Goal: Task Accomplishment & Management: Complete application form

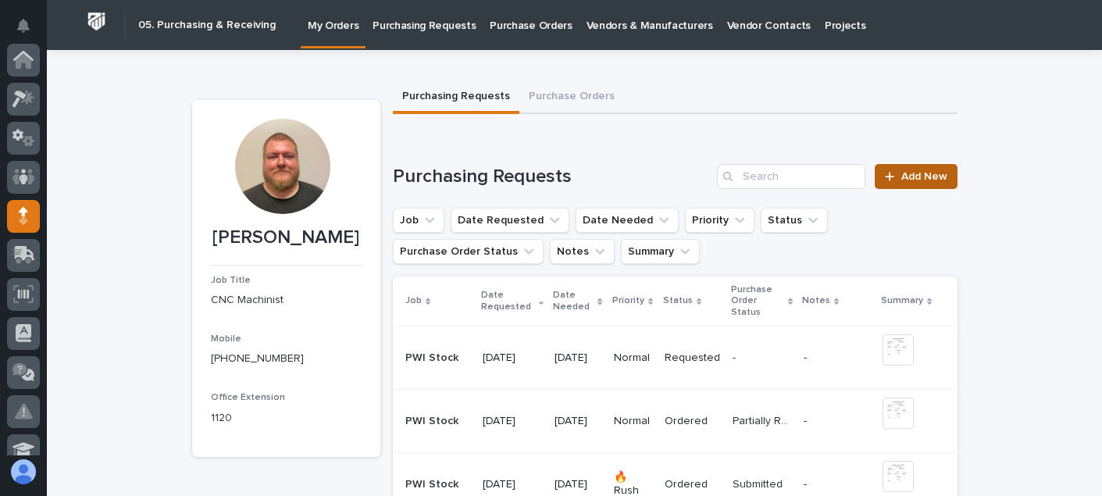
scroll to position [156, 0]
click at [913, 183] on link "Add New" at bounding box center [916, 176] width 82 height 25
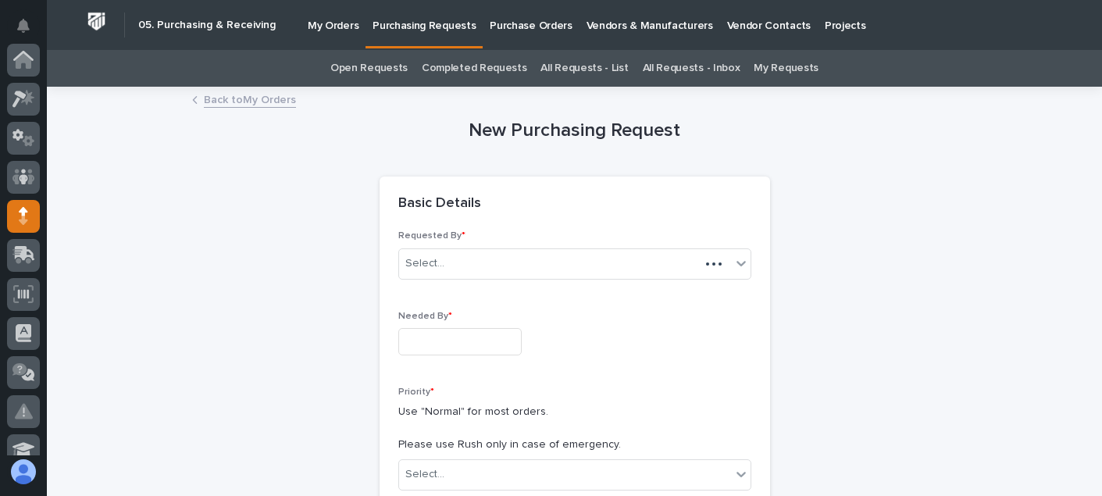
scroll to position [156, 0]
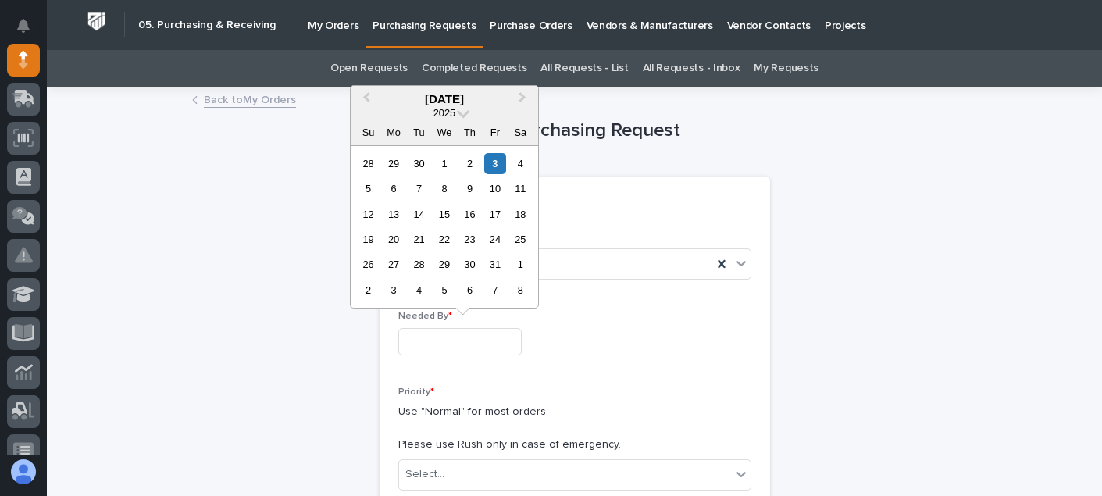
click at [447, 343] on input "text" at bounding box center [459, 341] width 123 height 27
click at [392, 190] on div "6" at bounding box center [393, 188] width 21 height 21
type input "**********"
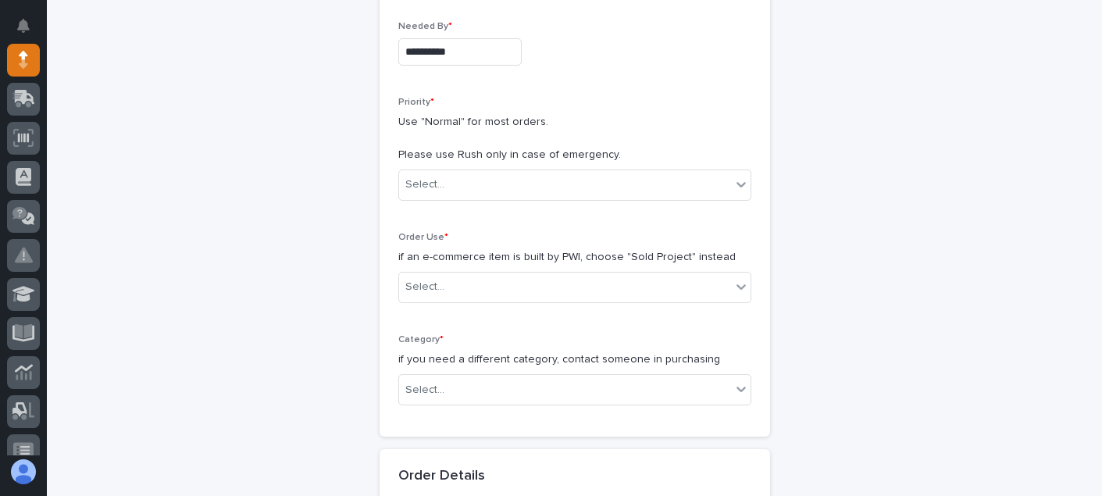
scroll to position [312, 0]
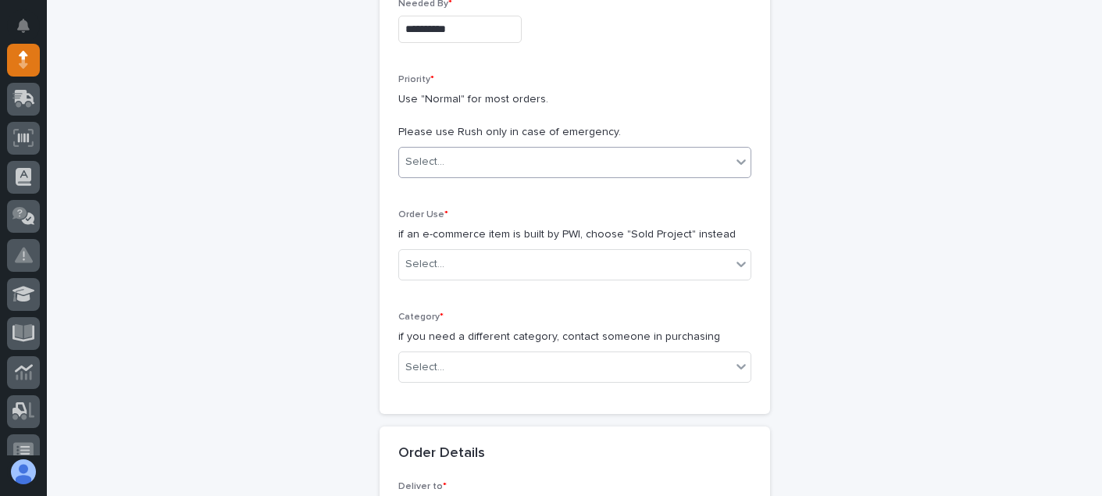
click at [511, 150] on div "Select..." at bounding box center [565, 162] width 332 height 26
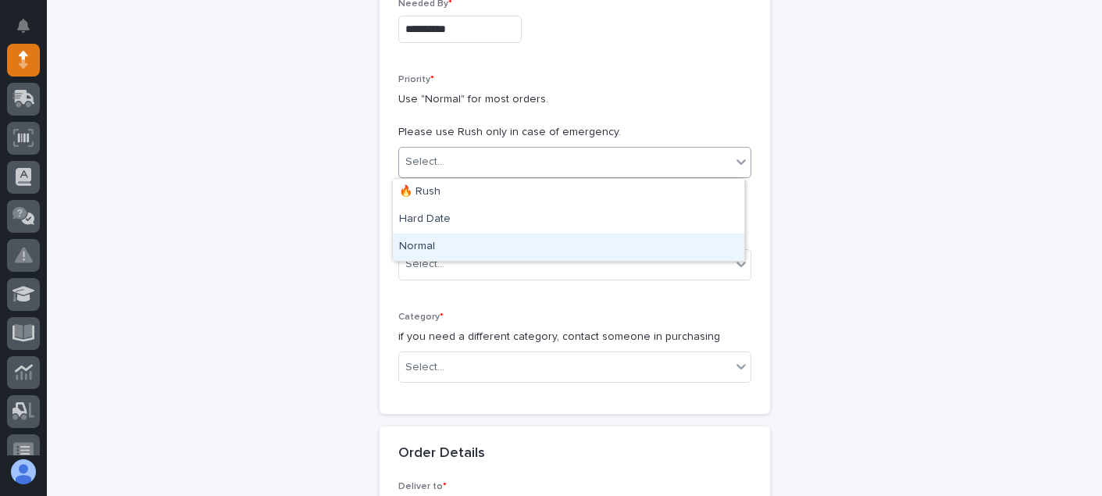
click at [441, 241] on div "Normal" at bounding box center [569, 247] width 352 height 27
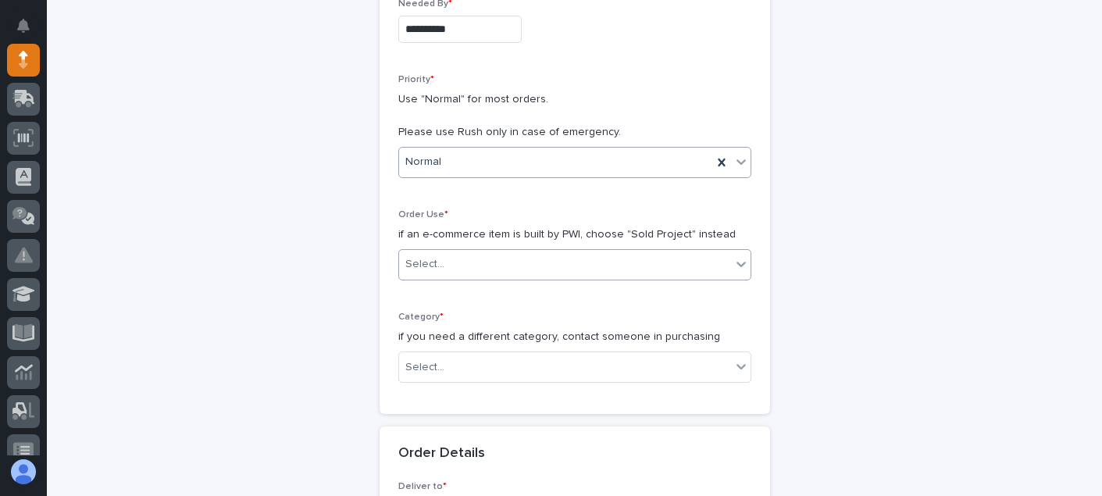
click at [448, 260] on div "Select..." at bounding box center [565, 265] width 332 height 26
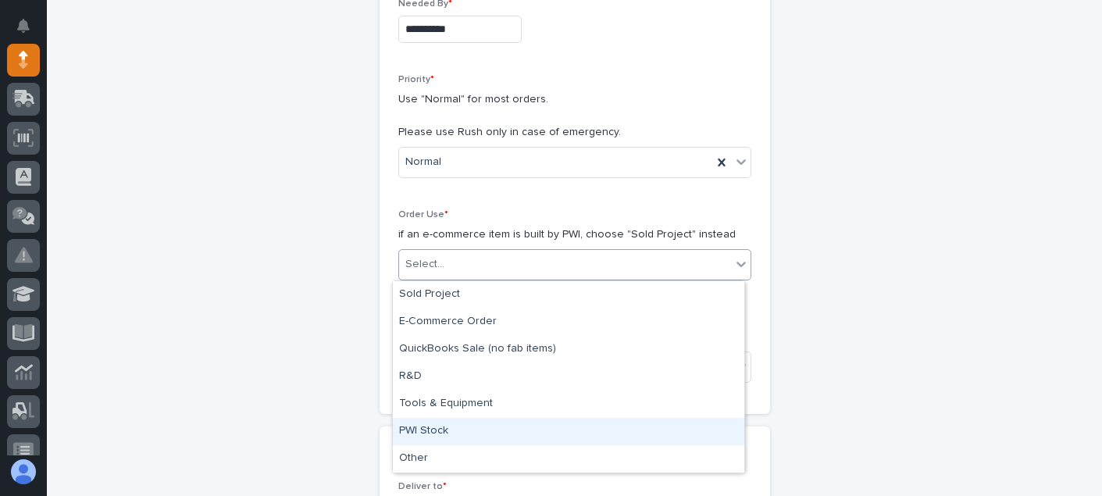
click at [438, 420] on div "PWI Stock" at bounding box center [569, 431] width 352 height 27
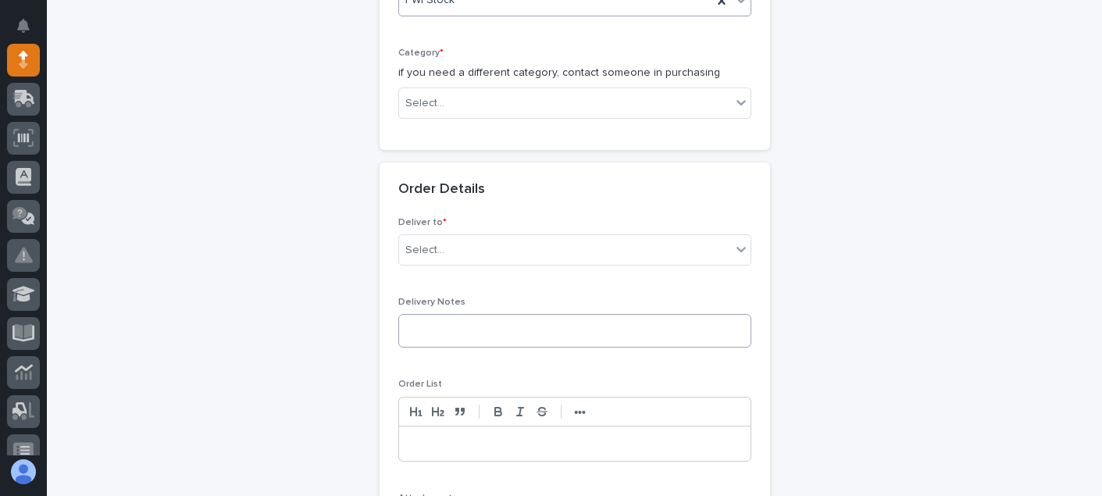
scroll to position [547, 0]
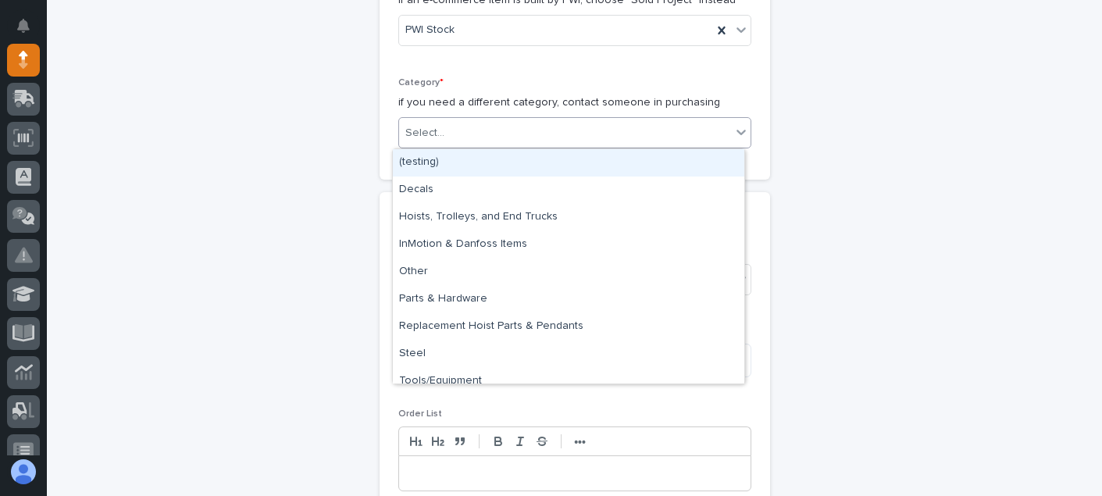
click at [470, 131] on div "Select..." at bounding box center [565, 133] width 332 height 26
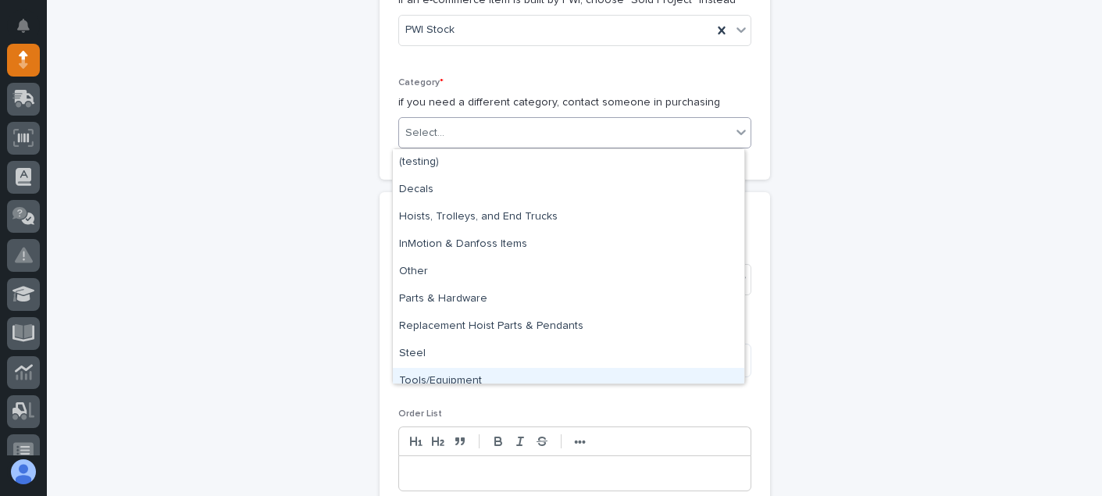
click at [462, 381] on div "Tools/Equipment" at bounding box center [569, 381] width 352 height 27
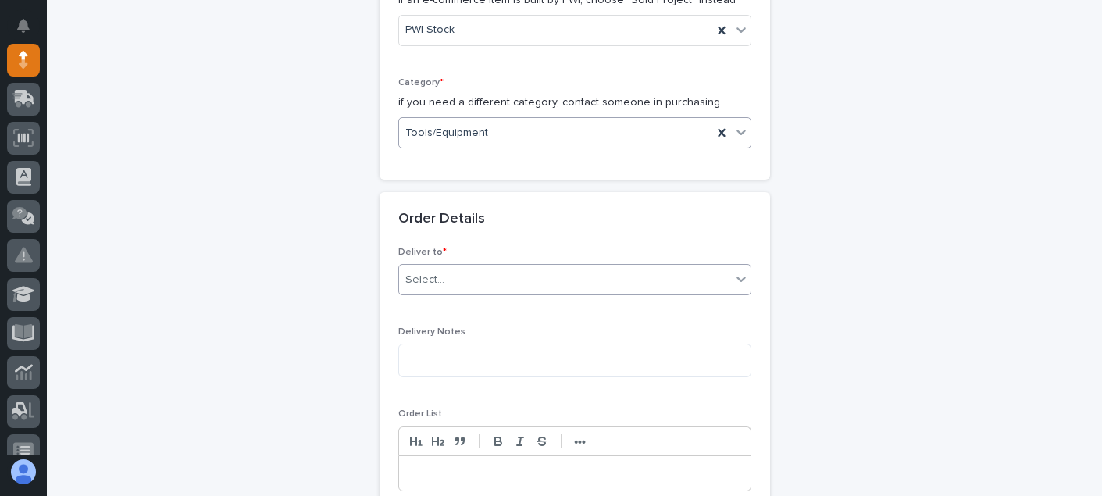
click at [480, 291] on div "Select..." at bounding box center [565, 280] width 332 height 26
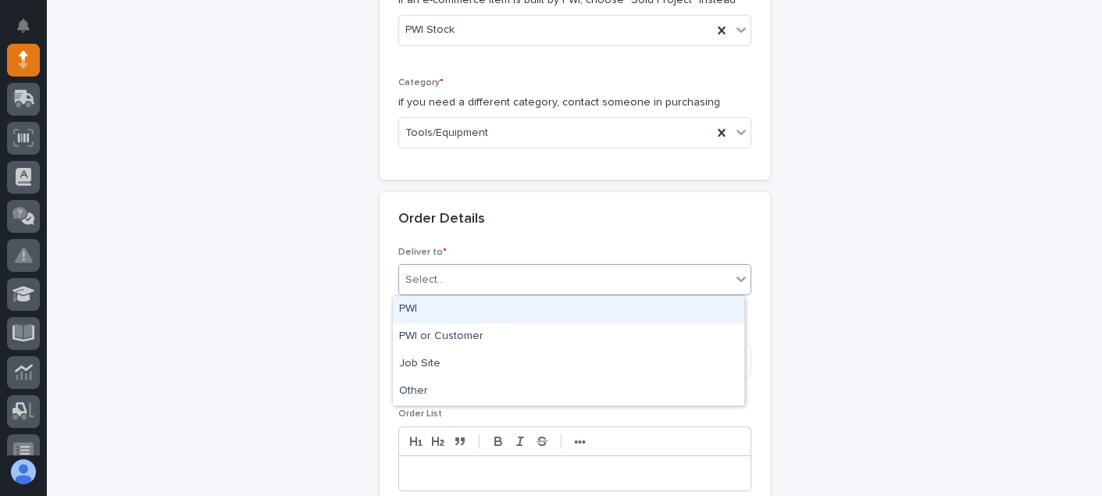
click at [442, 312] on div "PWI" at bounding box center [569, 309] width 352 height 27
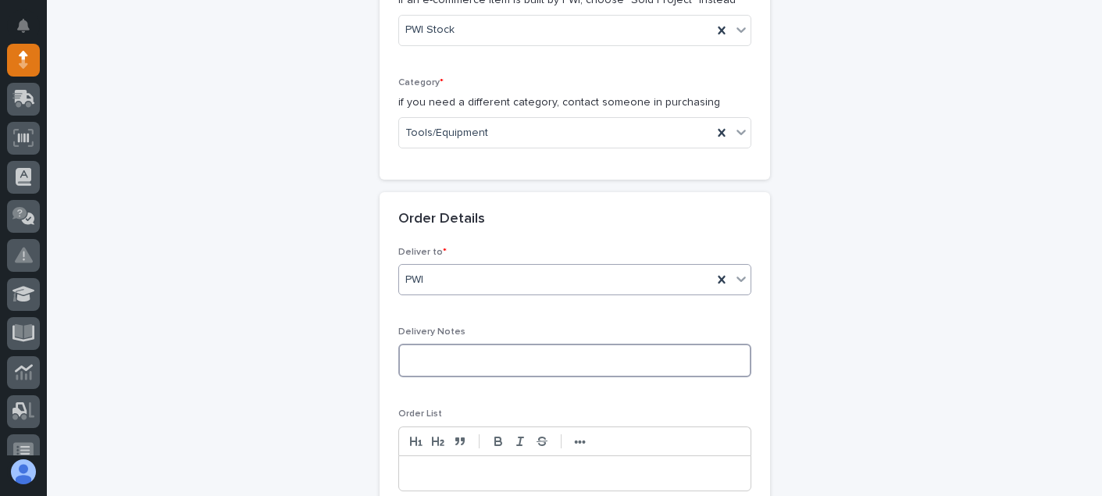
click at [448, 364] on textarea at bounding box center [574, 361] width 353 height 34
type textarea "*"
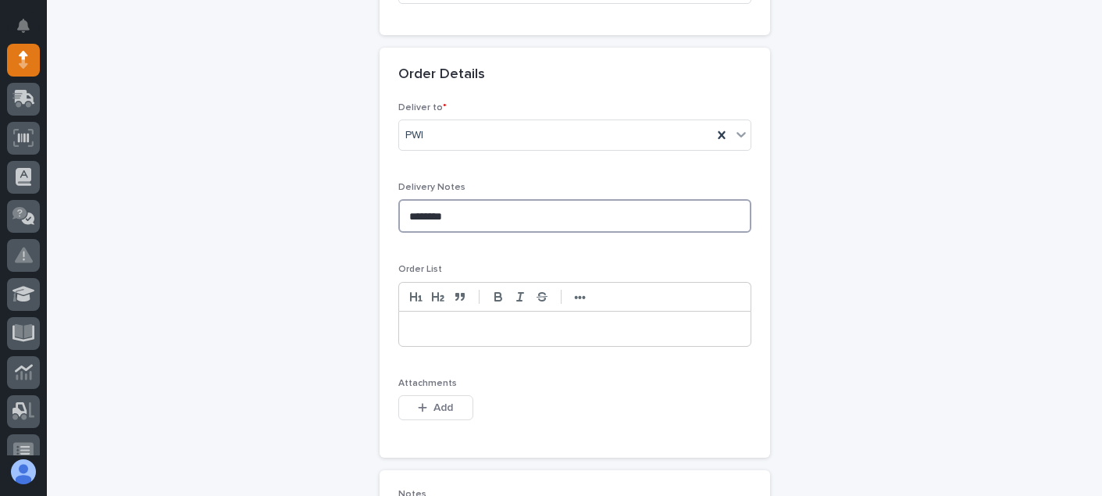
scroll to position [703, 0]
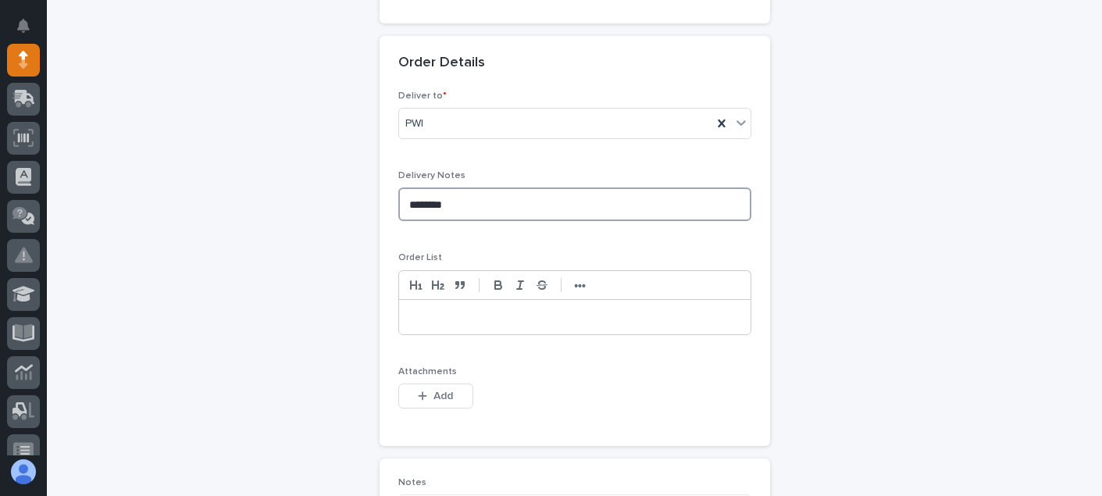
type textarea "********"
click at [441, 323] on p at bounding box center [575, 317] width 328 height 16
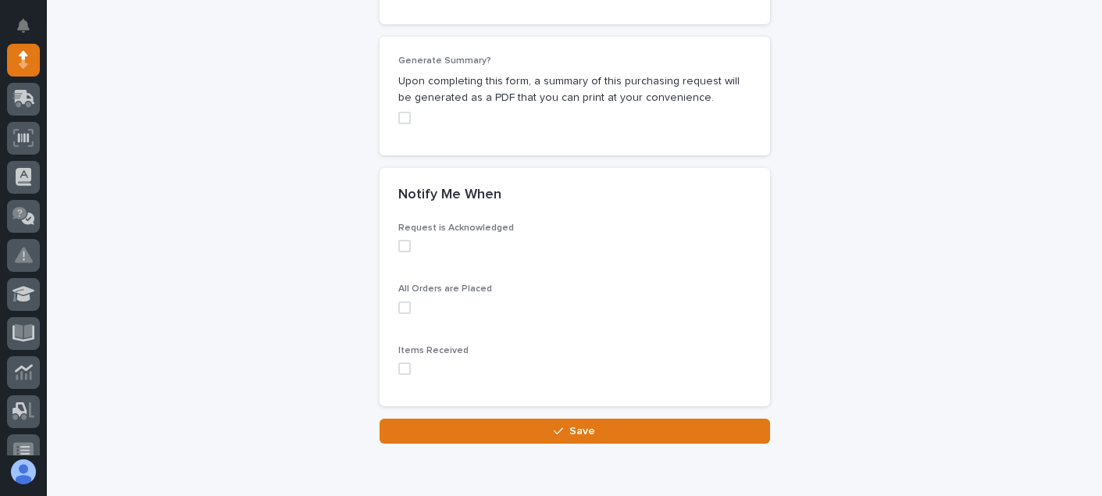
scroll to position [1250, 0]
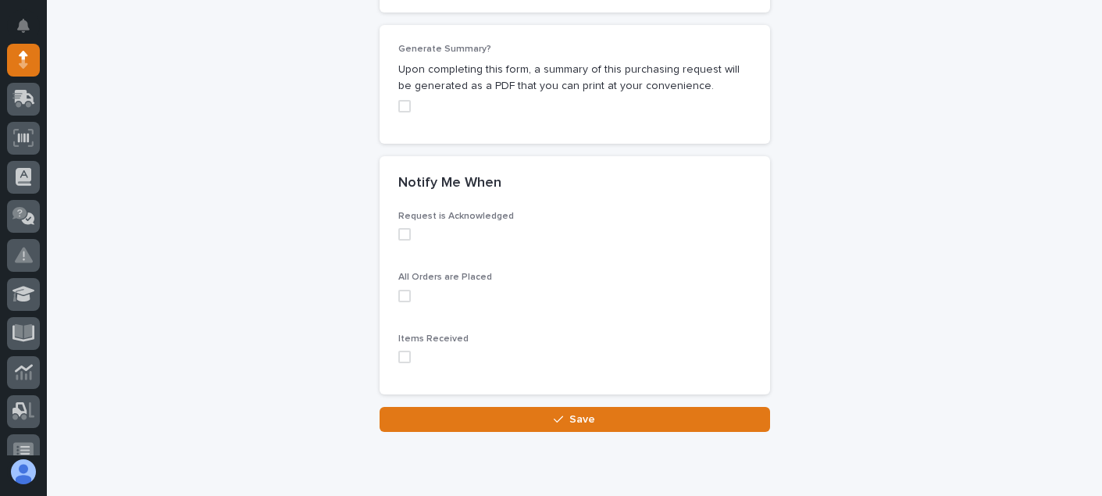
click at [398, 235] on span at bounding box center [404, 234] width 12 height 12
click at [401, 301] on span at bounding box center [404, 296] width 12 height 12
click at [398, 355] on span at bounding box center [404, 357] width 12 height 12
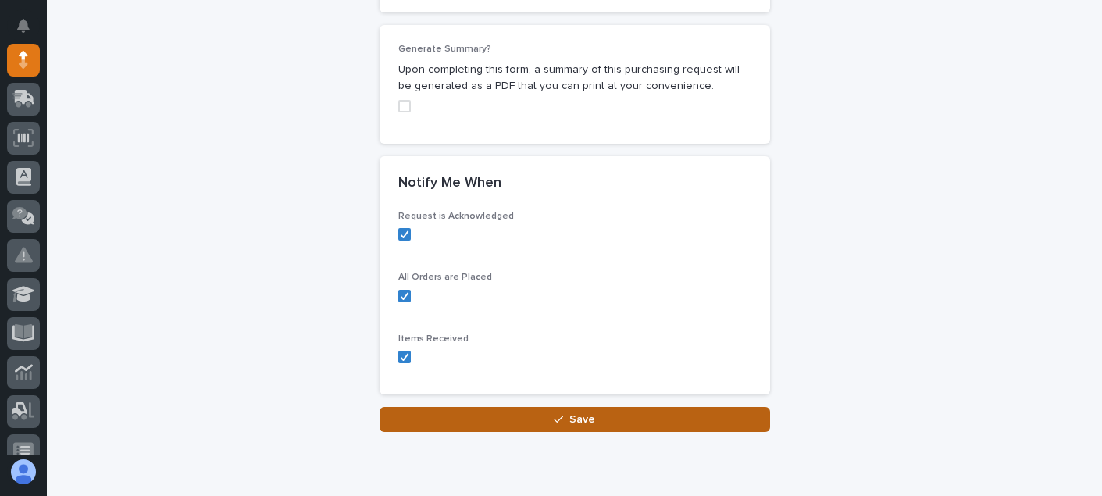
click at [425, 420] on button "Save" at bounding box center [575, 419] width 391 height 25
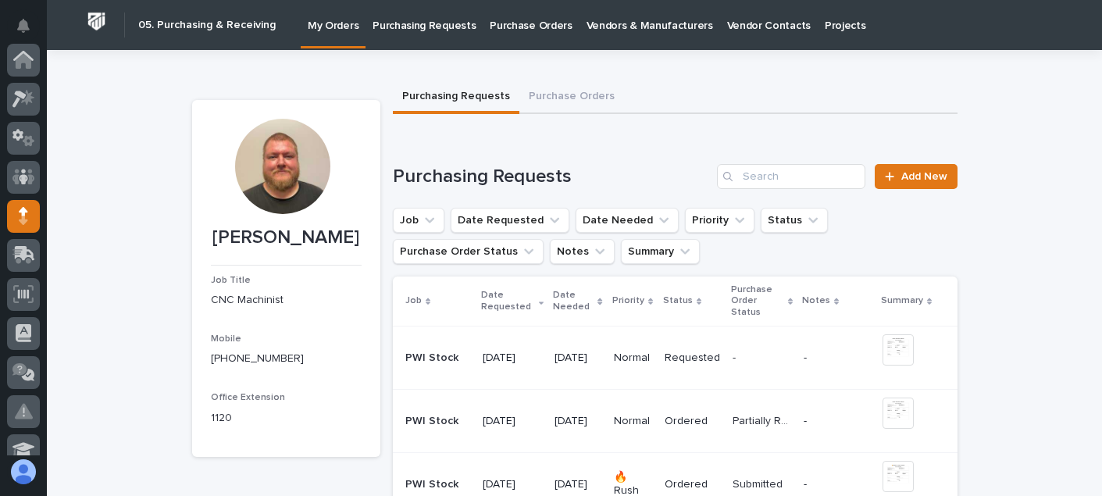
scroll to position [156, 0]
